Goal: Check status: Check status

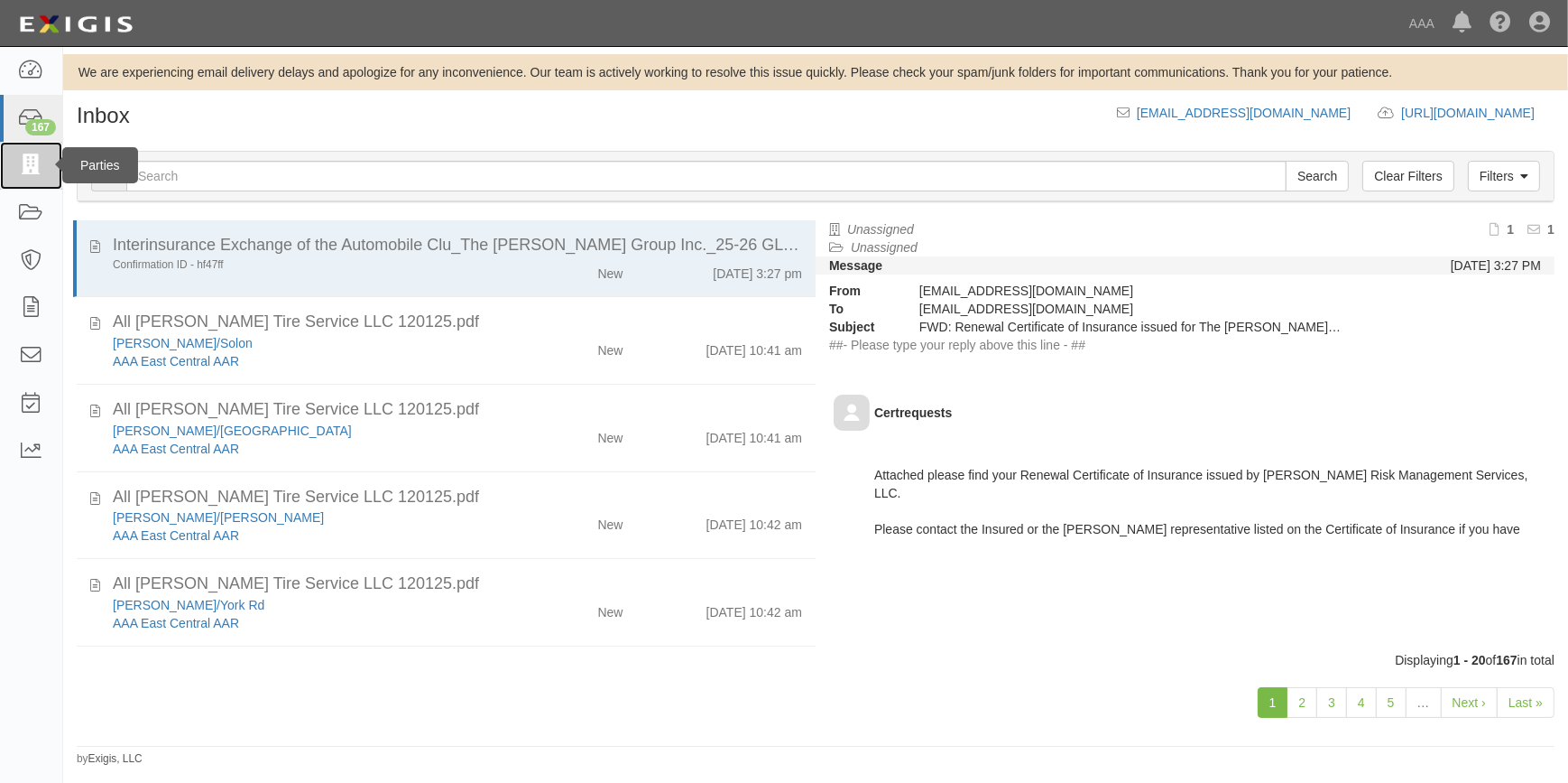
click at [33, 164] on icon at bounding box center [31, 165] width 25 height 20
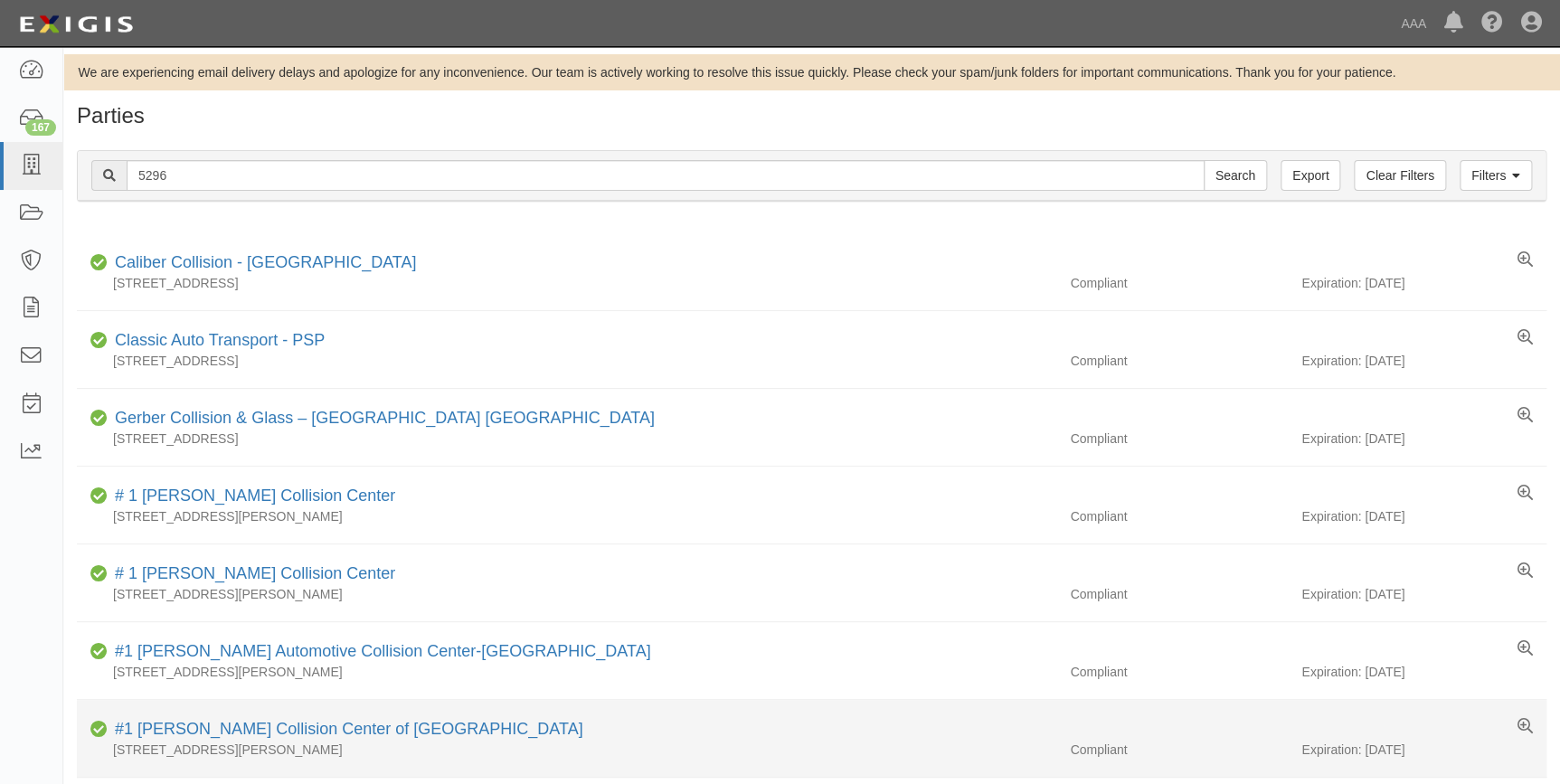
type input "5296"
click at [1204, 160] on input "Search" at bounding box center [1235, 176] width 63 height 31
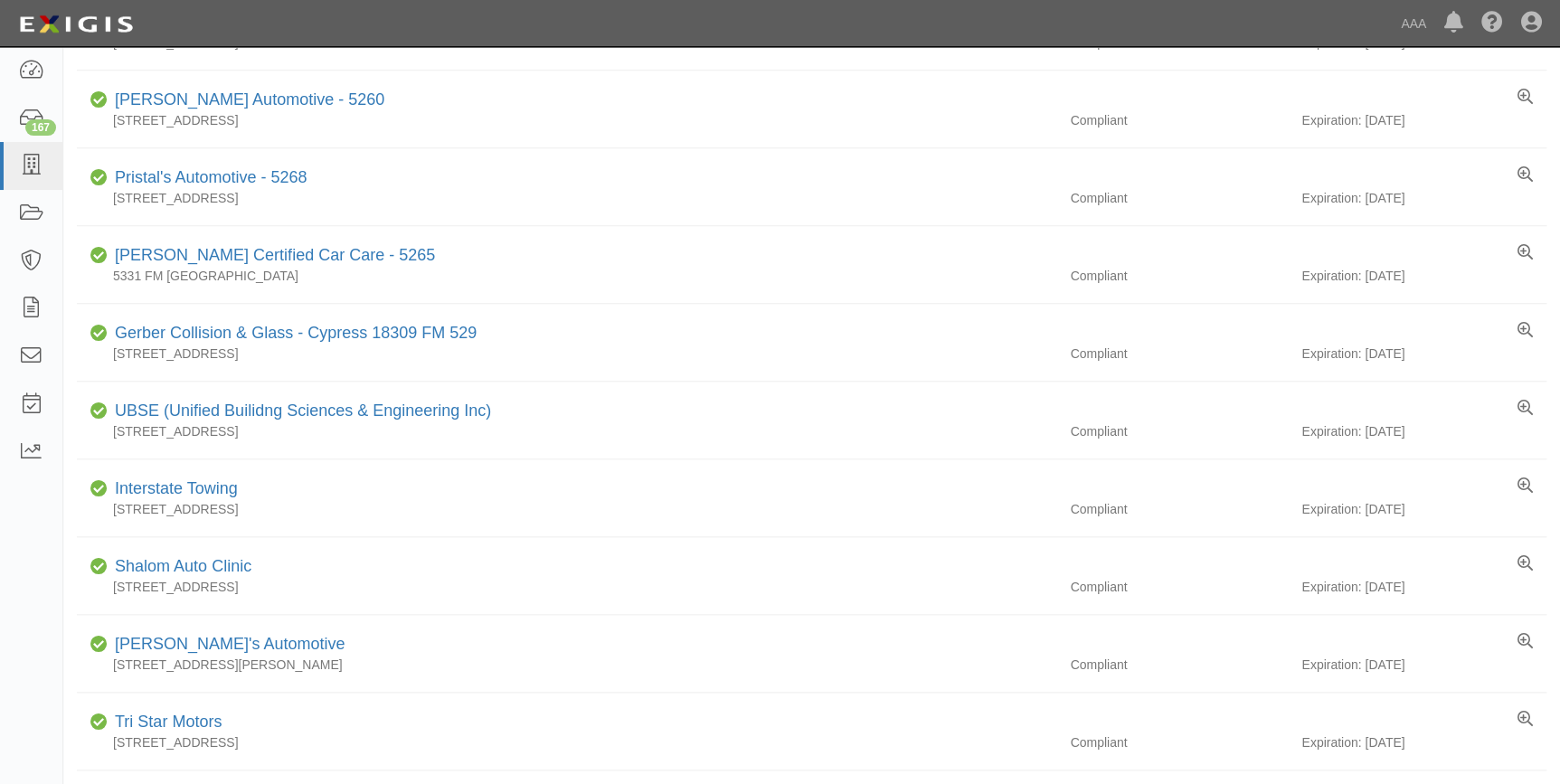
scroll to position [739, 0]
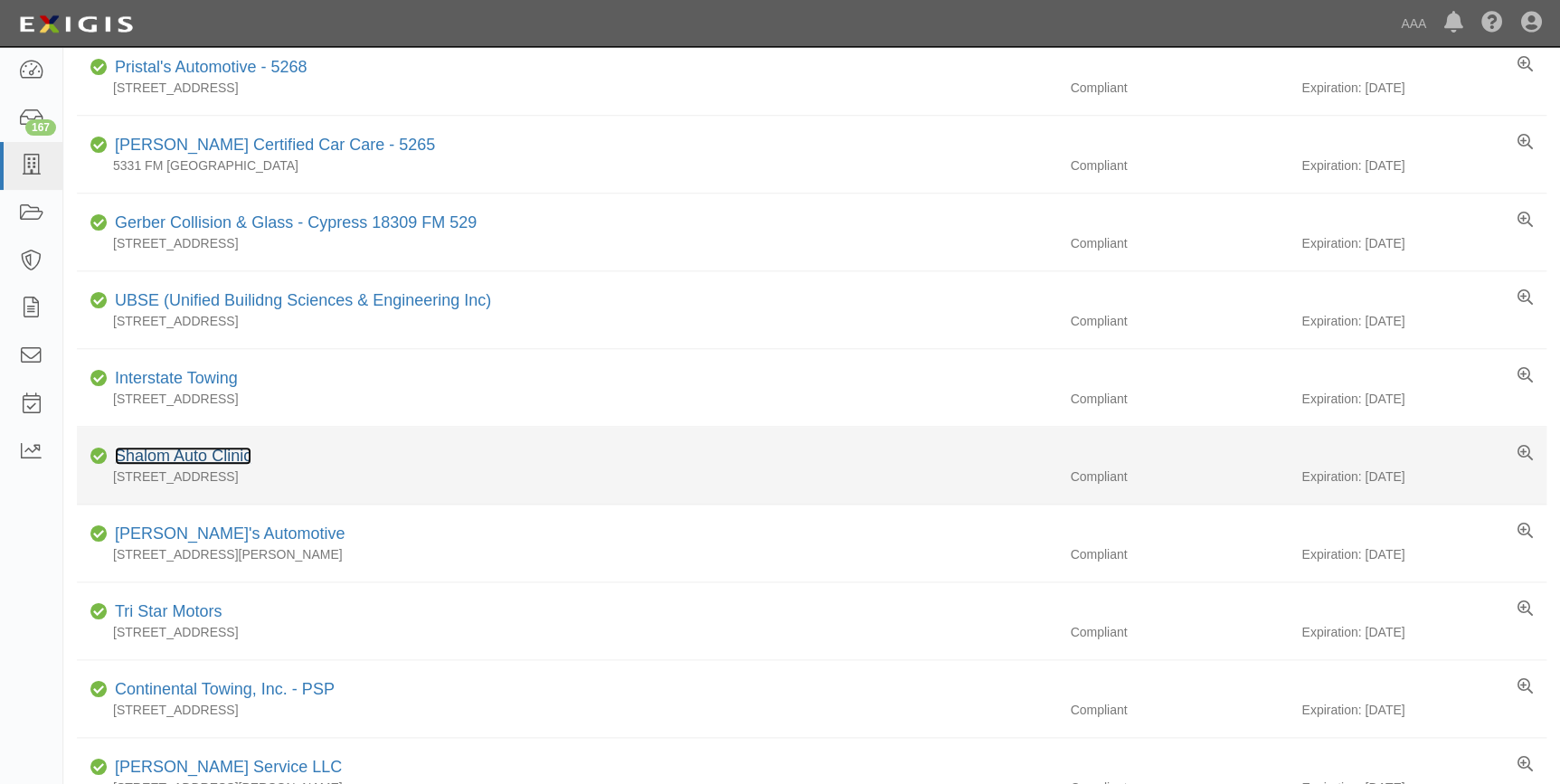
click at [206, 453] on link "Shalom Auto Clinic" at bounding box center [183, 455] width 137 height 18
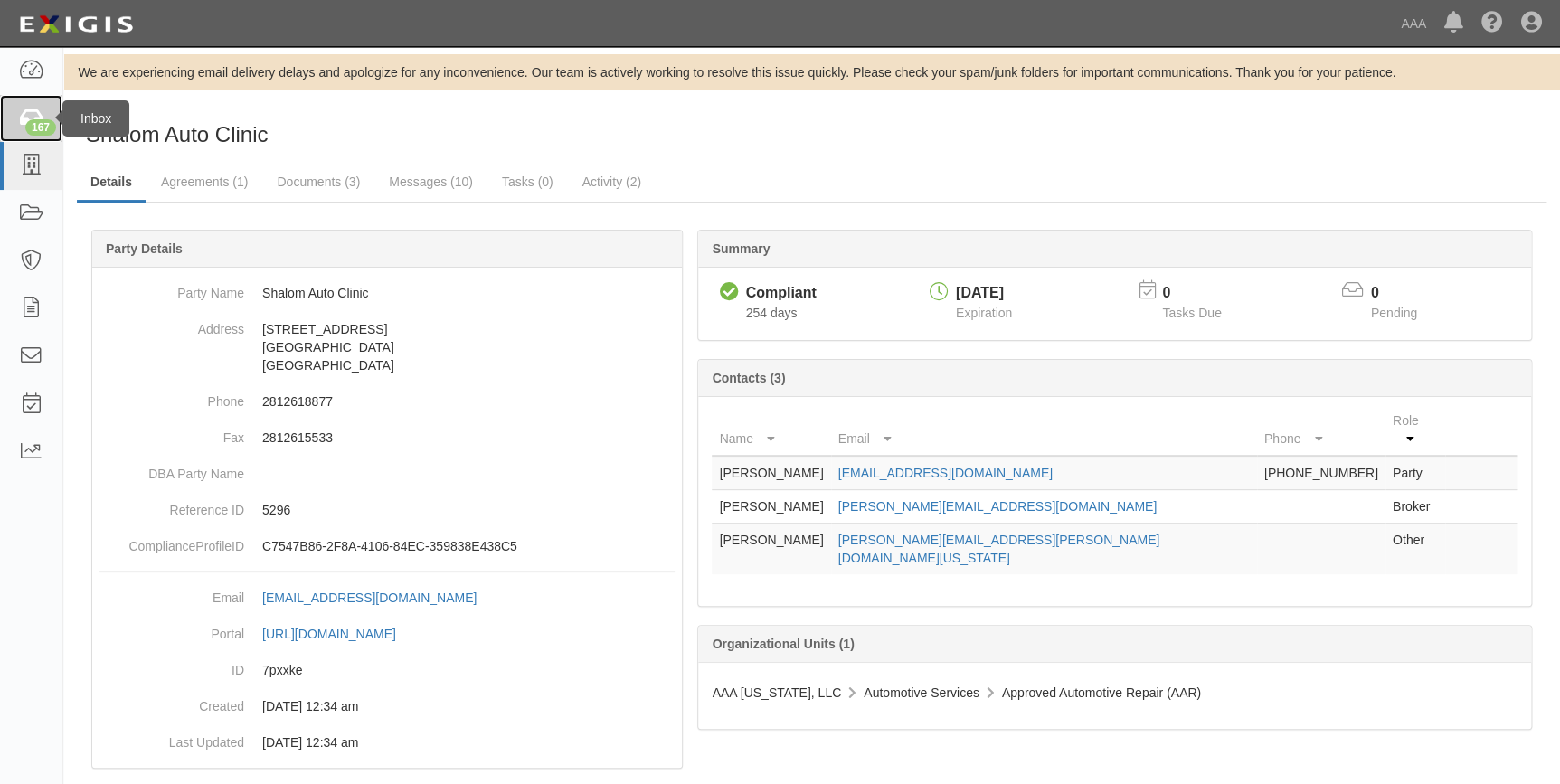
click at [35, 129] on div "167" at bounding box center [41, 127] width 31 height 16
